Goal: Task Accomplishment & Management: Use online tool/utility

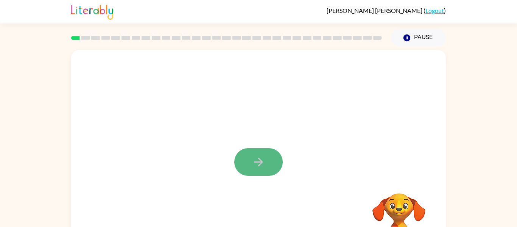
click at [257, 159] on icon "button" at bounding box center [258, 161] width 13 height 13
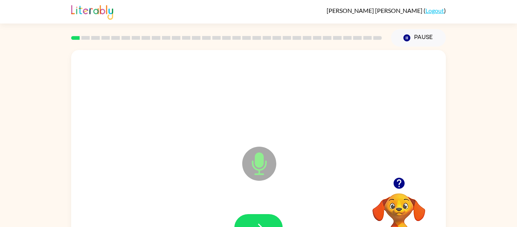
click at [261, 167] on icon at bounding box center [259, 163] width 34 height 34
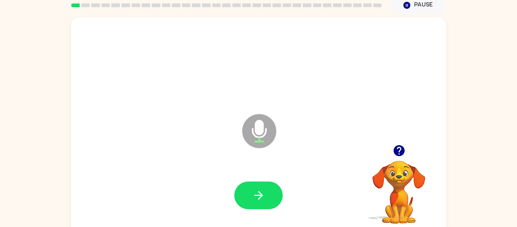
scroll to position [39, 0]
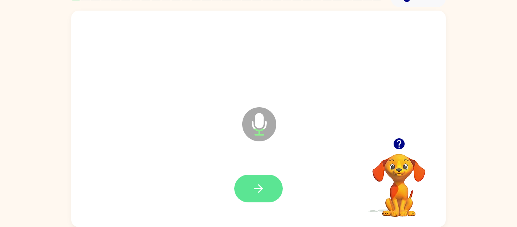
click at [256, 188] on icon "button" at bounding box center [258, 188] width 9 height 9
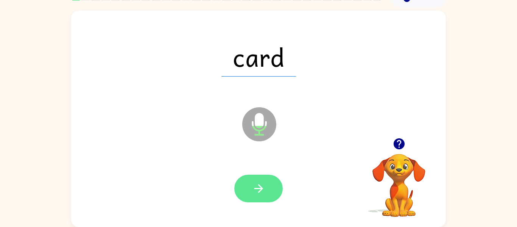
click at [240, 194] on button "button" at bounding box center [258, 188] width 48 height 28
click at [270, 191] on button "button" at bounding box center [258, 188] width 48 height 28
click at [274, 186] on button "button" at bounding box center [258, 188] width 48 height 28
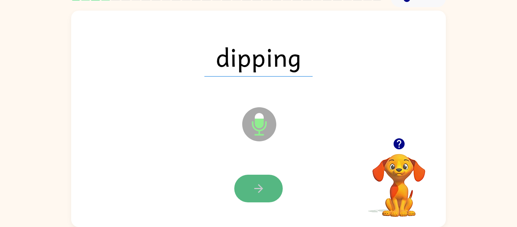
click at [264, 189] on icon "button" at bounding box center [258, 188] width 13 height 13
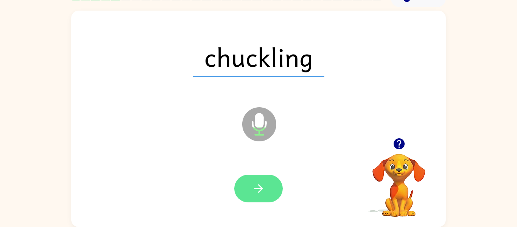
click at [275, 192] on button "button" at bounding box center [258, 188] width 48 height 28
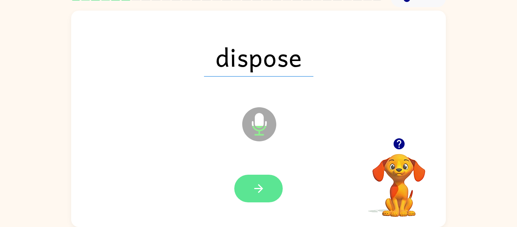
click at [263, 182] on icon "button" at bounding box center [258, 188] width 13 height 13
click at [252, 191] on icon "button" at bounding box center [258, 188] width 13 height 13
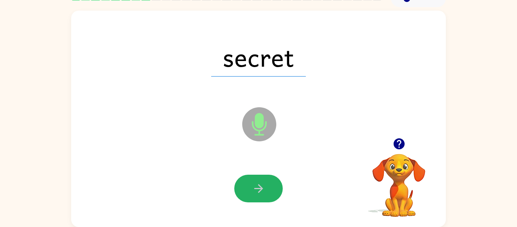
click at [252, 191] on icon "button" at bounding box center [258, 188] width 13 height 13
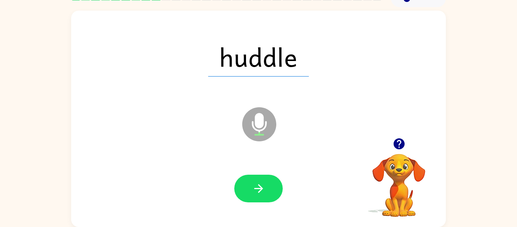
click at [252, 191] on icon "button" at bounding box center [258, 188] width 13 height 13
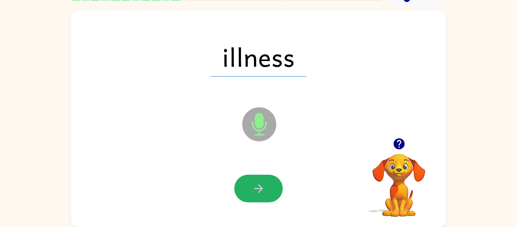
click at [252, 191] on icon "button" at bounding box center [258, 188] width 13 height 13
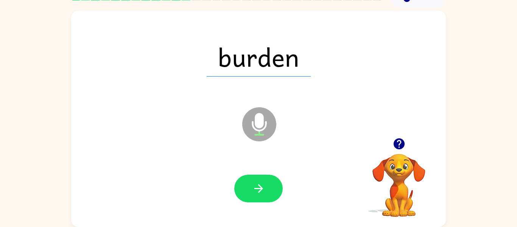
click at [252, 191] on icon "button" at bounding box center [258, 188] width 13 height 13
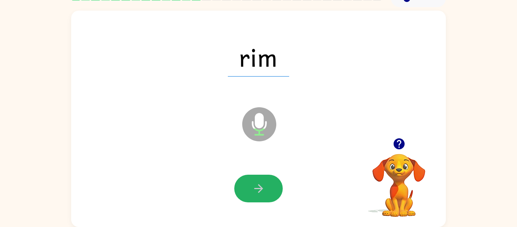
click at [252, 191] on icon "button" at bounding box center [258, 188] width 13 height 13
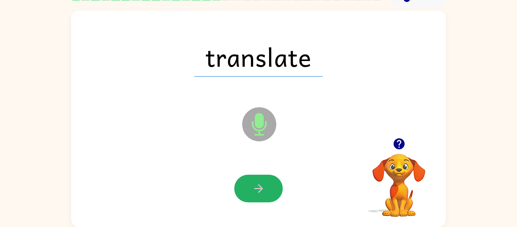
click at [252, 191] on icon "button" at bounding box center [258, 188] width 13 height 13
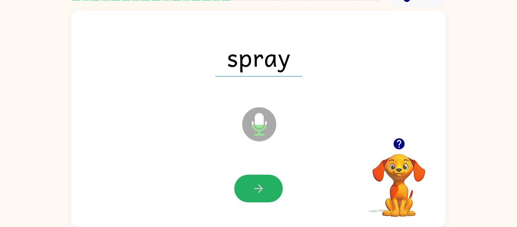
click at [252, 191] on icon "button" at bounding box center [258, 188] width 13 height 13
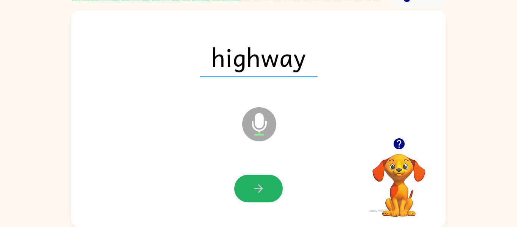
click at [252, 191] on icon "button" at bounding box center [258, 188] width 13 height 13
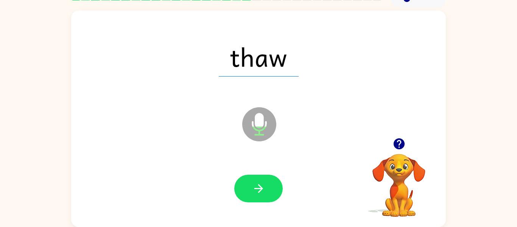
click at [252, 191] on icon "button" at bounding box center [258, 188] width 13 height 13
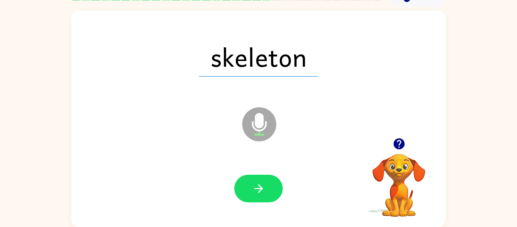
click at [252, 191] on icon "button" at bounding box center [258, 188] width 13 height 13
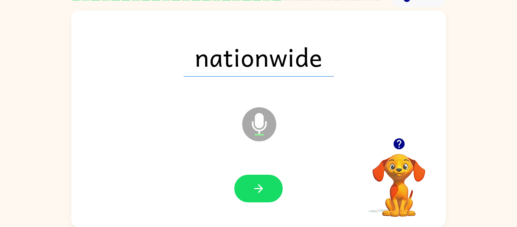
click at [252, 191] on icon "button" at bounding box center [258, 188] width 13 height 13
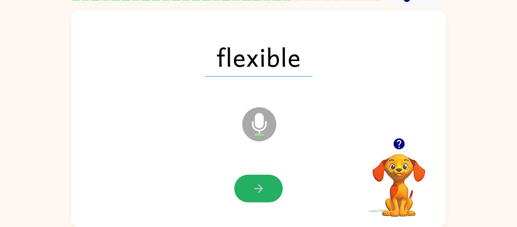
click at [252, 191] on icon "button" at bounding box center [258, 188] width 13 height 13
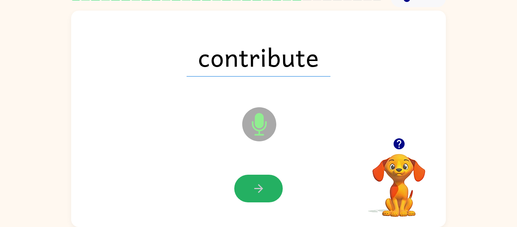
click at [252, 191] on icon "button" at bounding box center [258, 188] width 13 height 13
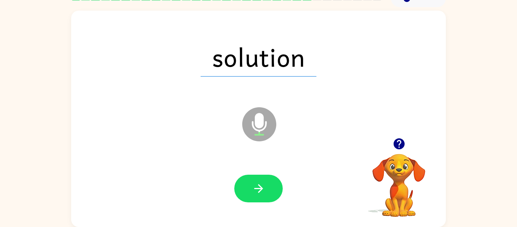
click at [252, 191] on icon "button" at bounding box center [258, 188] width 13 height 13
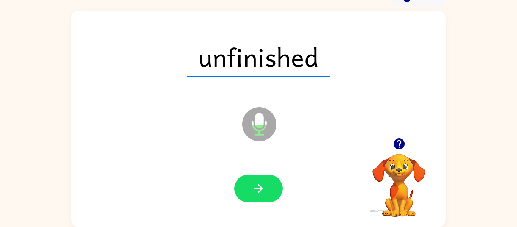
click at [252, 191] on icon "button" at bounding box center [258, 188] width 13 height 13
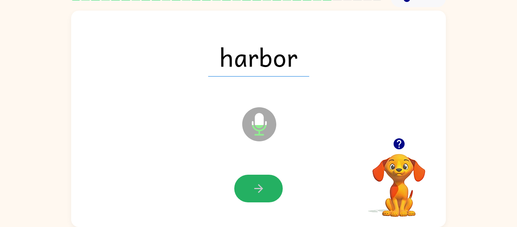
click at [252, 191] on icon "button" at bounding box center [258, 188] width 13 height 13
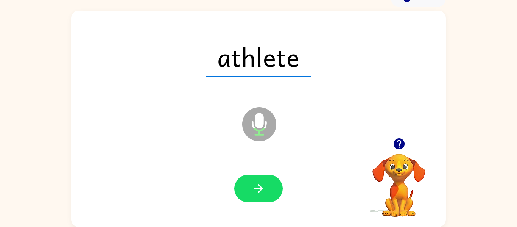
click at [252, 191] on icon "button" at bounding box center [258, 188] width 13 height 13
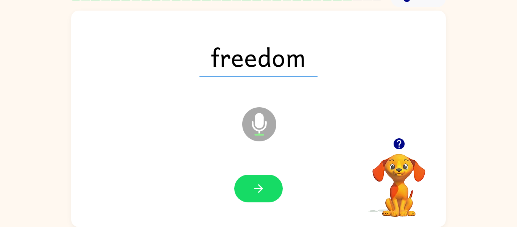
click at [252, 191] on icon "button" at bounding box center [258, 188] width 13 height 13
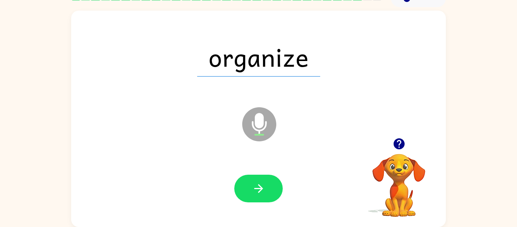
click at [252, 191] on icon "button" at bounding box center [258, 188] width 13 height 13
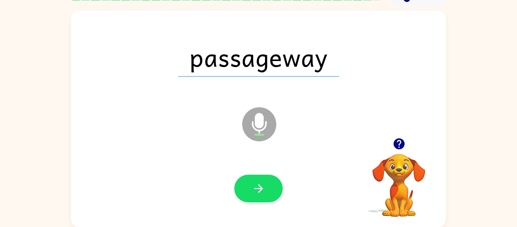
click at [252, 191] on icon "button" at bounding box center [258, 188] width 13 height 13
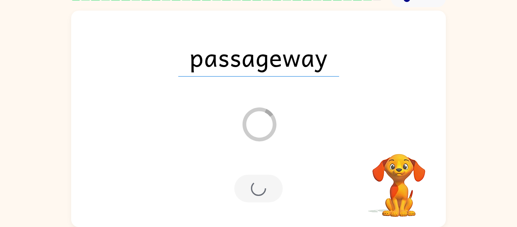
scroll to position [26, 0]
